Goal: Find specific page/section: Find specific page/section

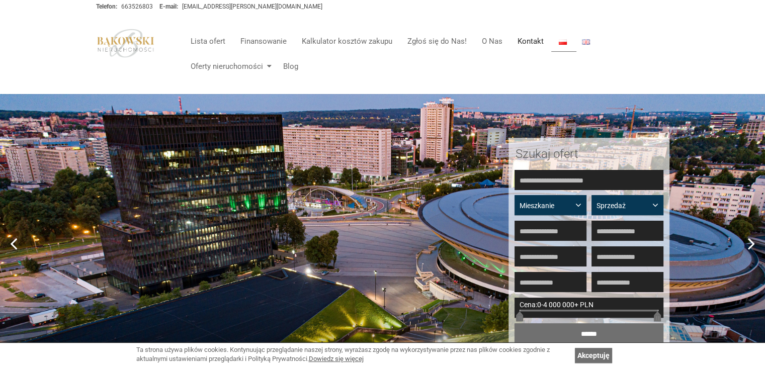
click at [529, 44] on link "Kontakt" at bounding box center [530, 41] width 41 height 20
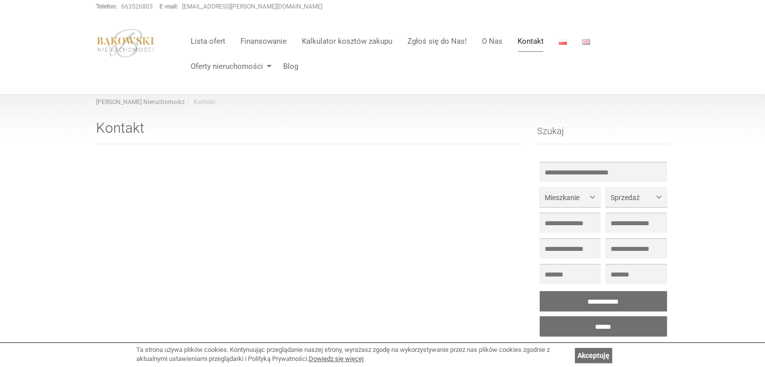
click at [122, 128] on h1 "Kontakt" at bounding box center [309, 133] width 427 height 24
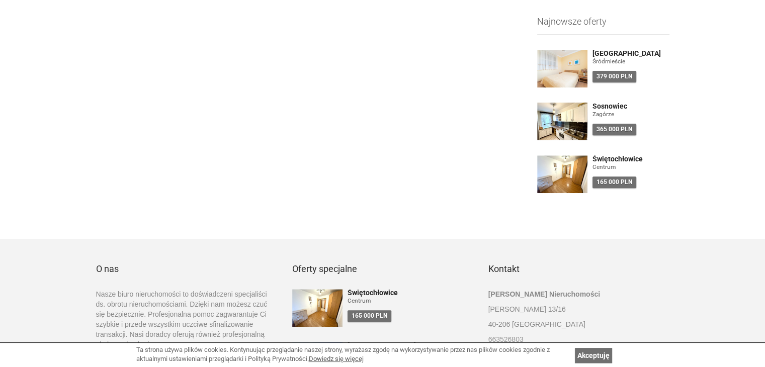
scroll to position [434, 0]
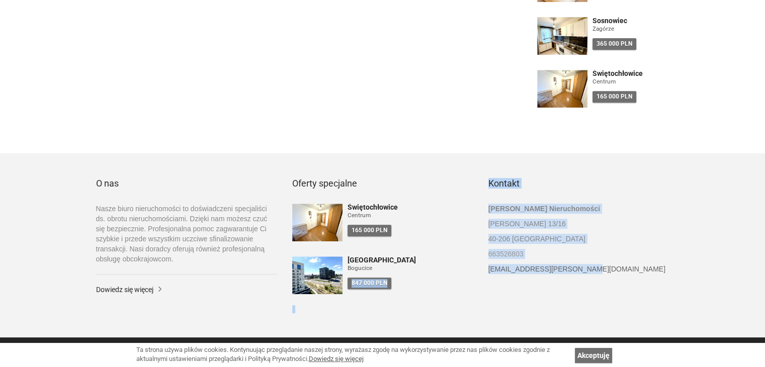
drag, startPoint x: 472, startPoint y: 267, endPoint x: 596, endPoint y: 272, distance: 123.9
click at [596, 272] on div "O nas Nasze biuro nieruchomości to doświadczeni specjaliści ds. obrotu nierucho…" at bounding box center [383, 249] width 589 height 141
click at [472, 260] on h4 "[GEOGRAPHIC_DATA]" at bounding box center [411, 261] width 126 height 8
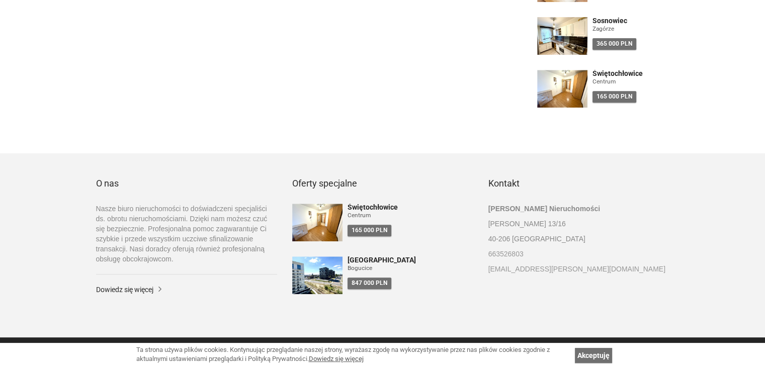
click at [465, 242] on div "Świętochłowice Centrum 165 000 PLN Katowice Bogucice 847 000 PLN" at bounding box center [382, 257] width 181 height 106
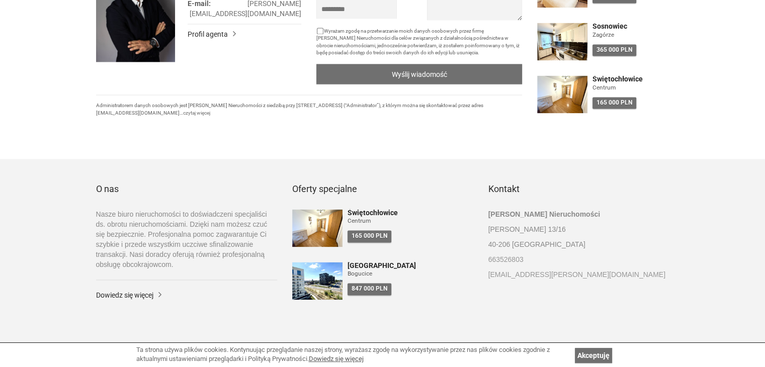
scroll to position [1511, 0]
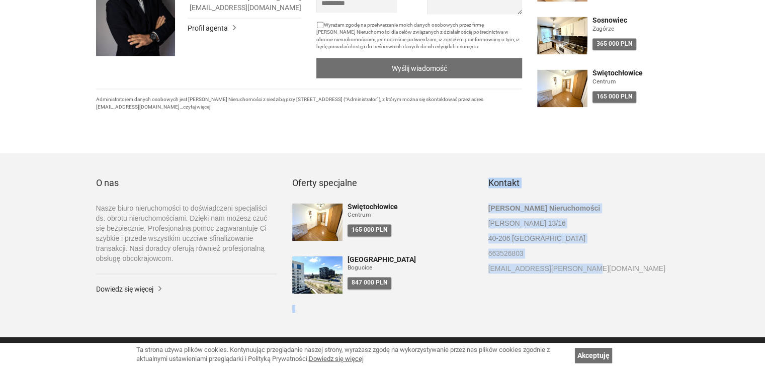
drag, startPoint x: 460, startPoint y: 274, endPoint x: 605, endPoint y: 276, distance: 145.4
click at [603, 275] on div "O nas Nasze biuro nieruchomości to doświadczeni specjaliści ds. obrotu nierucho…" at bounding box center [383, 248] width 589 height 141
click at [606, 285] on div "O nas Nasze biuro nieruchomości to doświadczeni specjaliści ds. obrotu nierucho…" at bounding box center [383, 248] width 589 height 141
